Goal: Transaction & Acquisition: Purchase product/service

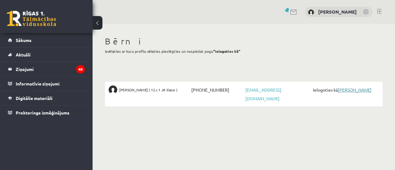
click at [355, 89] on link "[PERSON_NAME]" at bounding box center [355, 90] width 34 height 6
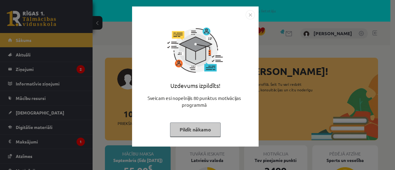
click at [250, 16] on img "Close" at bounding box center [250, 14] width 9 height 9
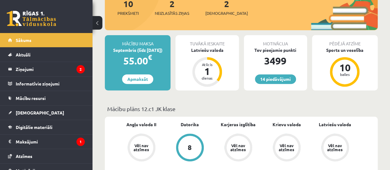
scroll to position [111, 0]
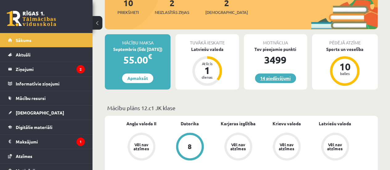
click at [280, 77] on link "14 piedāvājumi" at bounding box center [275, 78] width 41 height 10
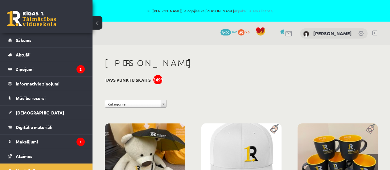
click at [40, 22] on link at bounding box center [31, 18] width 49 height 15
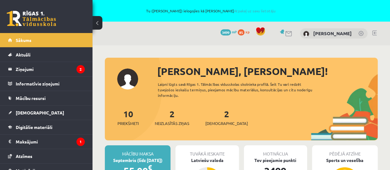
click at [151, 164] on span "€" at bounding box center [150, 167] width 4 height 9
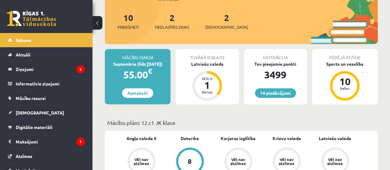
scroll to position [147, 0]
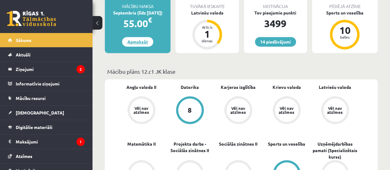
click at [139, 43] on link "Apmaksāt" at bounding box center [137, 42] width 31 height 10
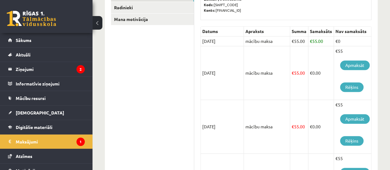
scroll to position [143, 0]
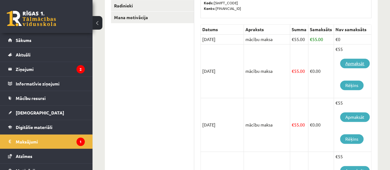
click at [360, 61] on link "Apmaksāt" at bounding box center [355, 64] width 30 height 10
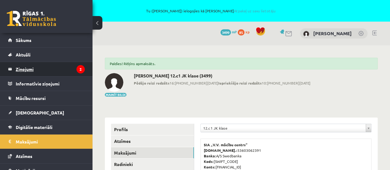
click at [59, 74] on legend "Ziņojumi 2" at bounding box center [50, 69] width 69 height 14
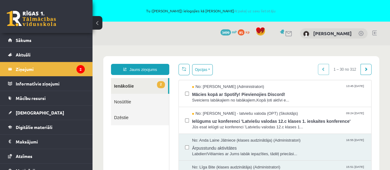
click at [245, 32] on span "85" at bounding box center [241, 32] width 7 height 6
